Goal: Transaction & Acquisition: Purchase product/service

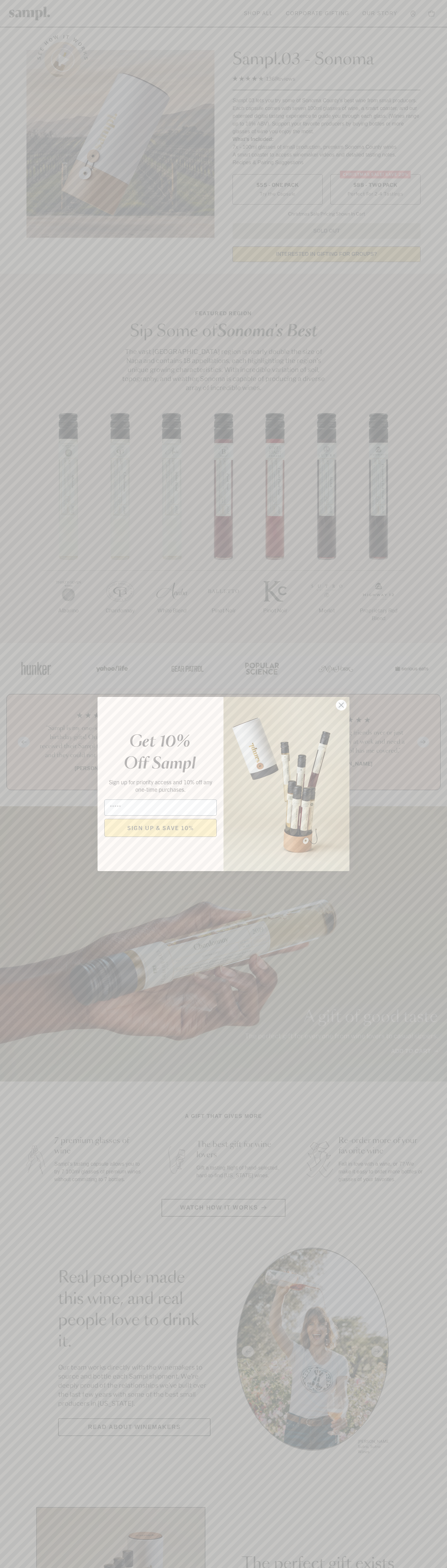
click at [341, 705] on icon "Close dialog" at bounding box center [341, 705] width 4 height 4
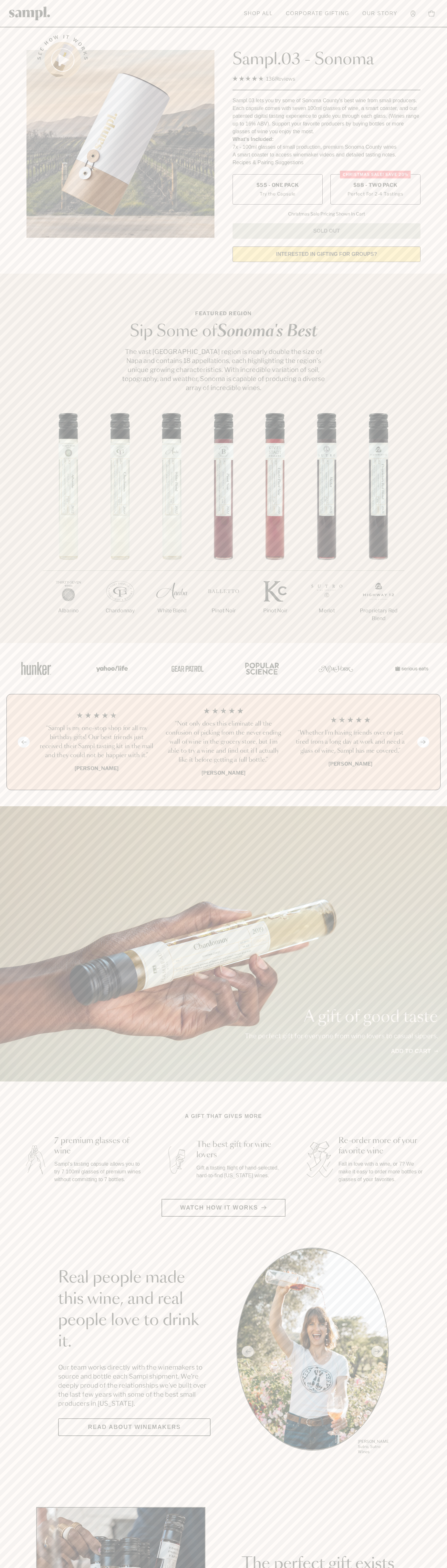
click at [375, 186] on span "$88 - Two Pack" at bounding box center [375, 185] width 44 height 7
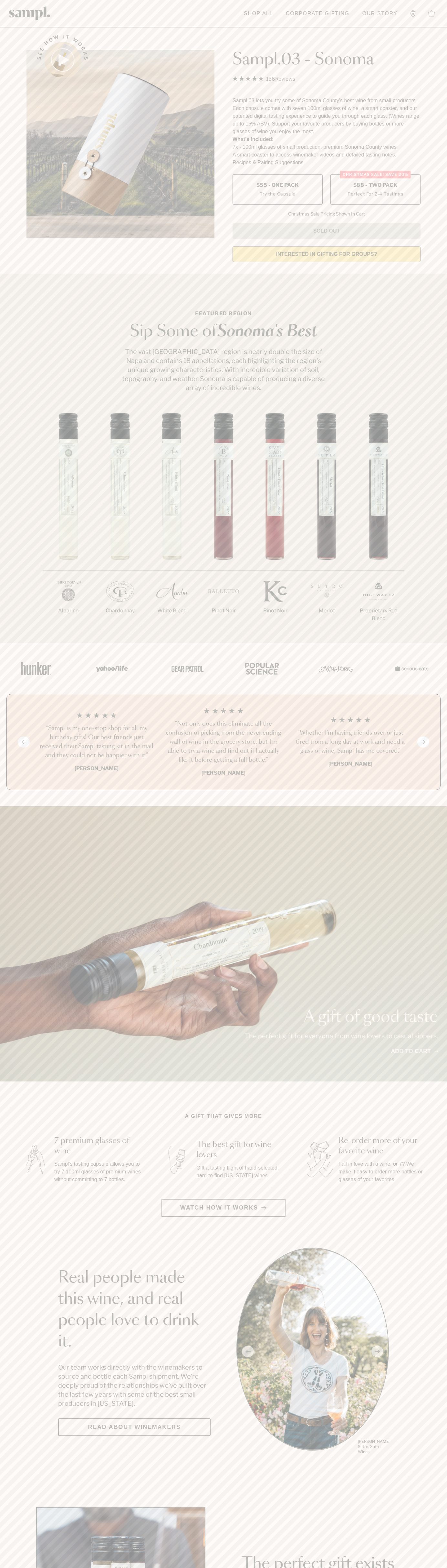
click at [96, 743] on h3 "“Sampl is my one-stop shop for all my birthday gifts! Our best friends just rec…" at bounding box center [96, 741] width 116 height 36
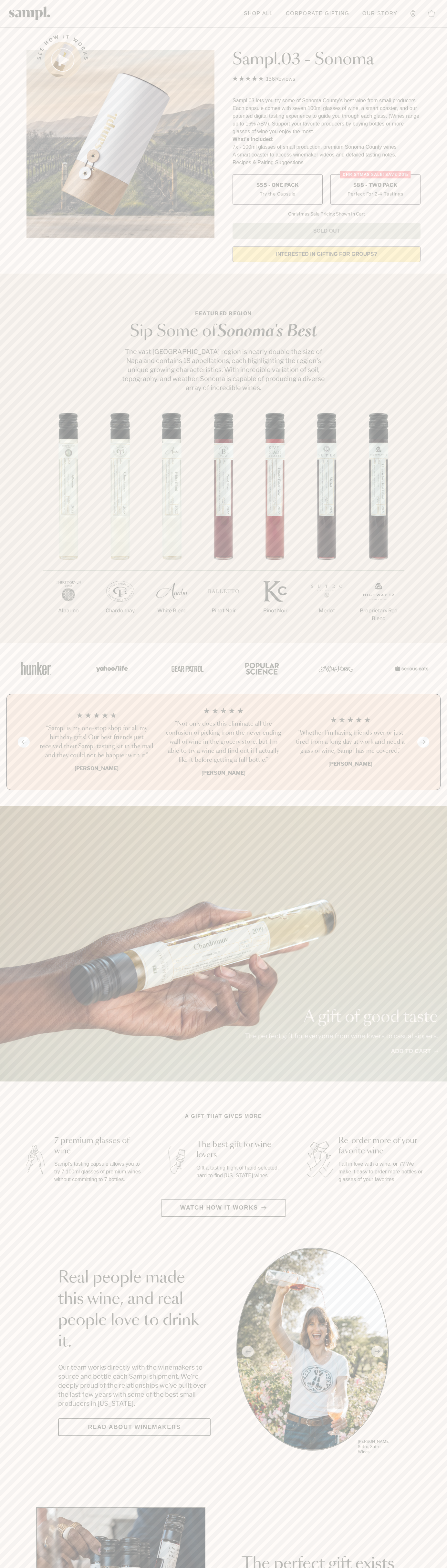
click at [55, 9] on header "Toggle navigation menu Shop All Corporate Gifting Our Story Account Story Shop …" at bounding box center [224, 13] width 447 height 27
click at [442, 387] on section "Featured Region Sip Some of Sonoma's Best The vast Sonoma County region is near…" at bounding box center [224, 458] width 447 height 369
click at [77, 1567] on html "Skip to main content Toggle navigation menu Shop All Corporate Gifting Our Stor…" at bounding box center [224, 1298] width 447 height 2596
click at [18, 225] on section "See how it works Sampl.03 - Sonoma 4.9 Rated 4.9 out of 5 stars 136 Reviews Cli…" at bounding box center [224, 146] width 447 height 241
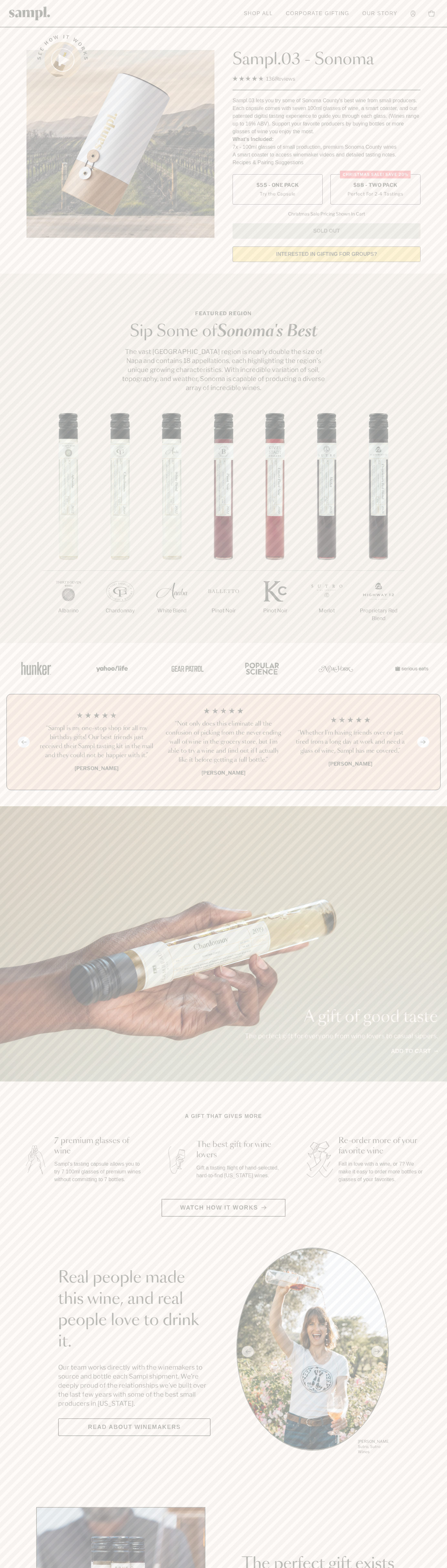
click at [375, 190] on label "Christmas SALE! Save 20% $88 - Two Pack Perfect For 2-4 Tastings" at bounding box center [375, 189] width 90 height 30
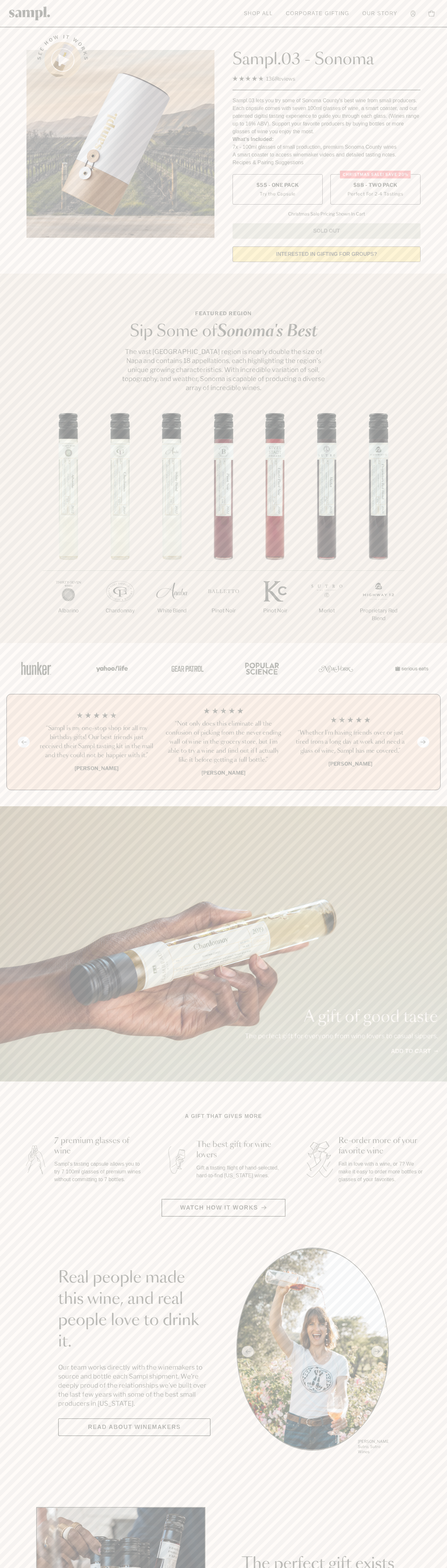
click at [96, 743] on h3 "“Sampl is my one-stop shop for all my birthday gifts! Our best friends just rec…" at bounding box center [96, 741] width 116 height 36
